Goal: Transaction & Acquisition: Download file/media

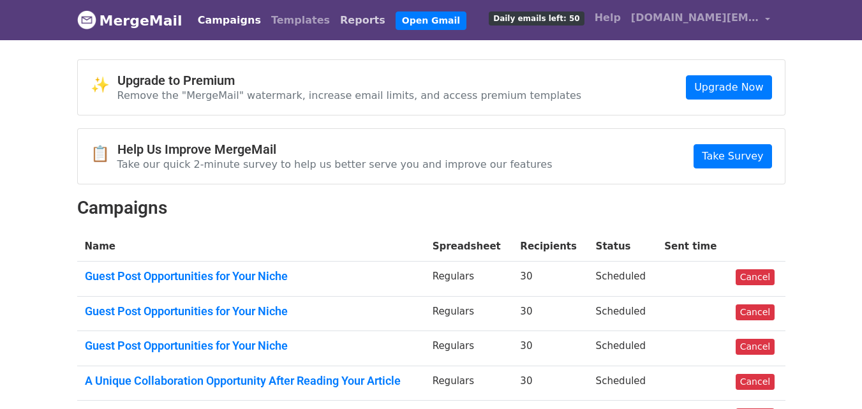
click at [335, 23] on link "Reports" at bounding box center [363, 21] width 56 height 26
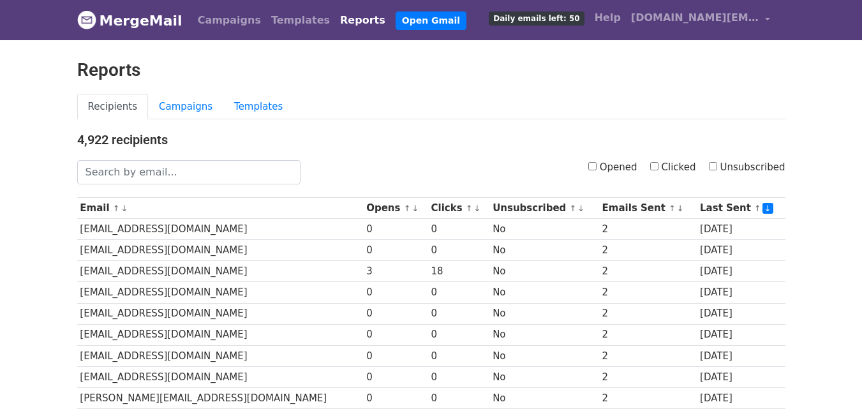
click at [658, 164] on input "Clicked" at bounding box center [654, 166] width 8 height 8
checkbox input "true"
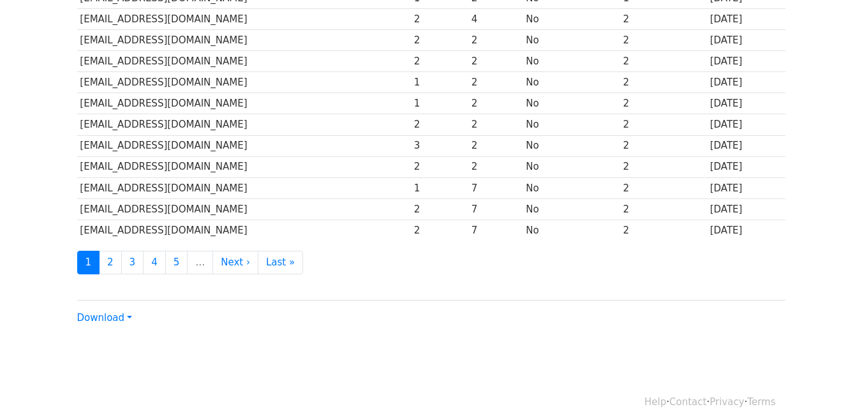
scroll to position [630, 0]
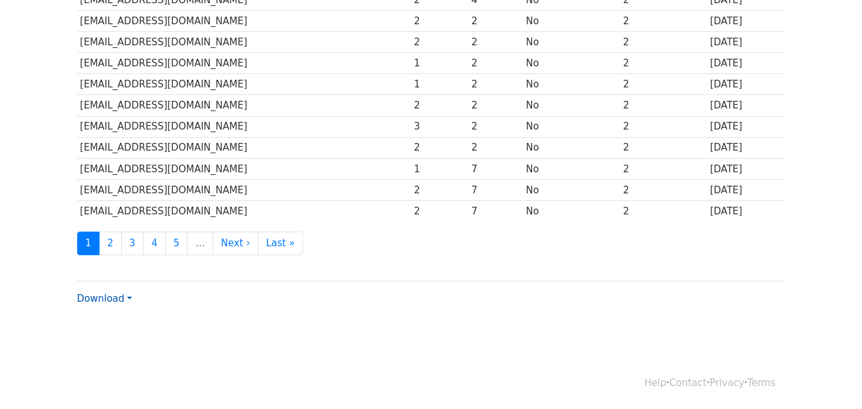
click at [105, 298] on link "Download" at bounding box center [104, 298] width 55 height 11
click at [113, 319] on link "CSV" at bounding box center [128, 323] width 101 height 20
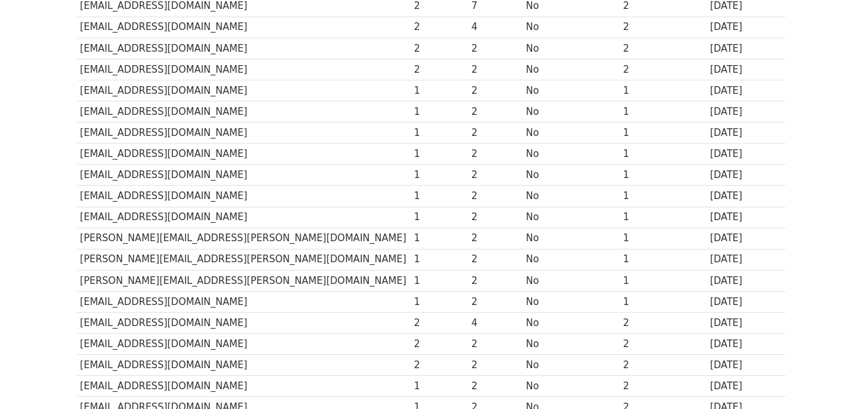
scroll to position [0, 0]
